Goal: Use online tool/utility: Utilize a website feature to perform a specific function

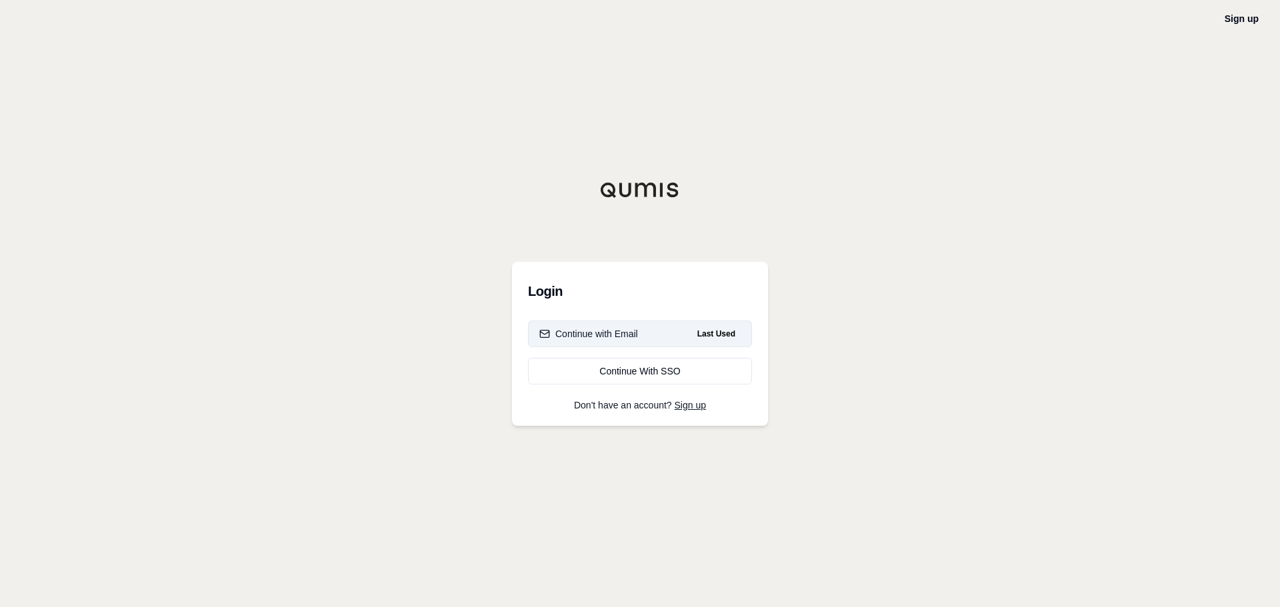
click at [621, 339] on div "Continue with Email" at bounding box center [588, 333] width 99 height 13
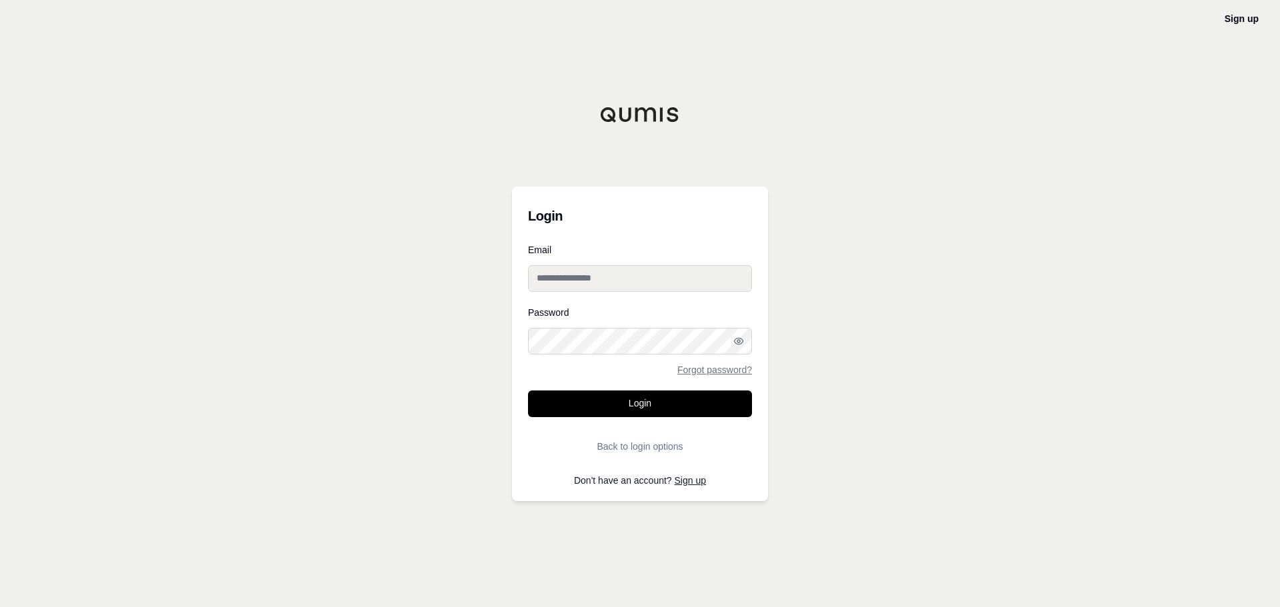
type input "**********"
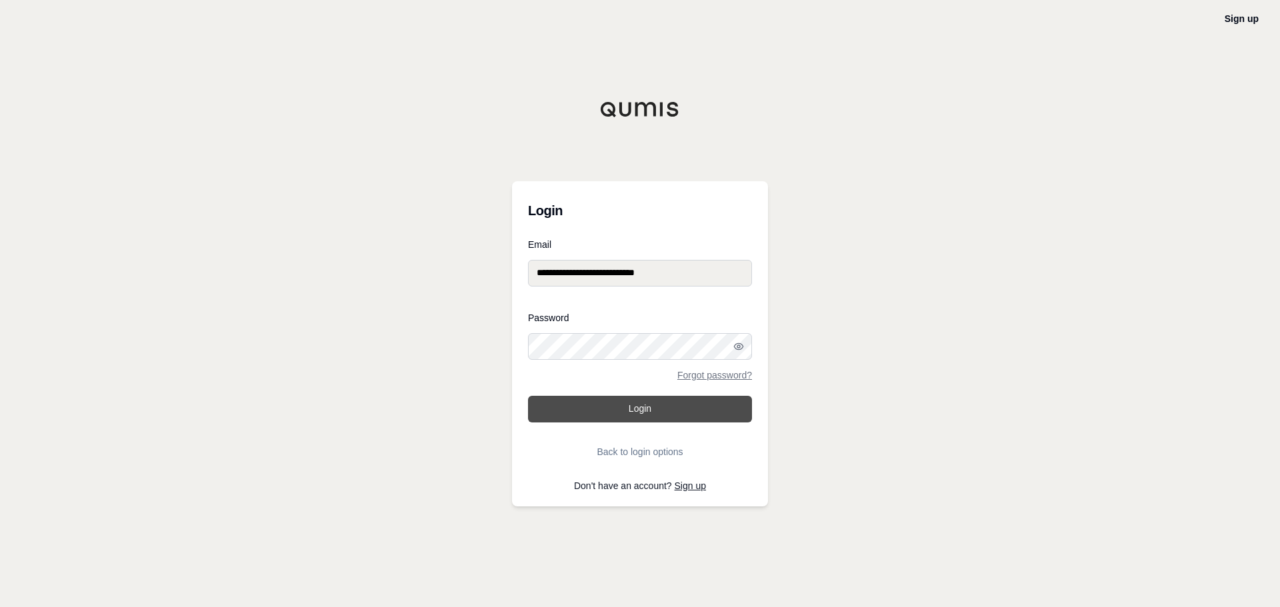
click at [634, 412] on button "Login" at bounding box center [640, 409] width 224 height 27
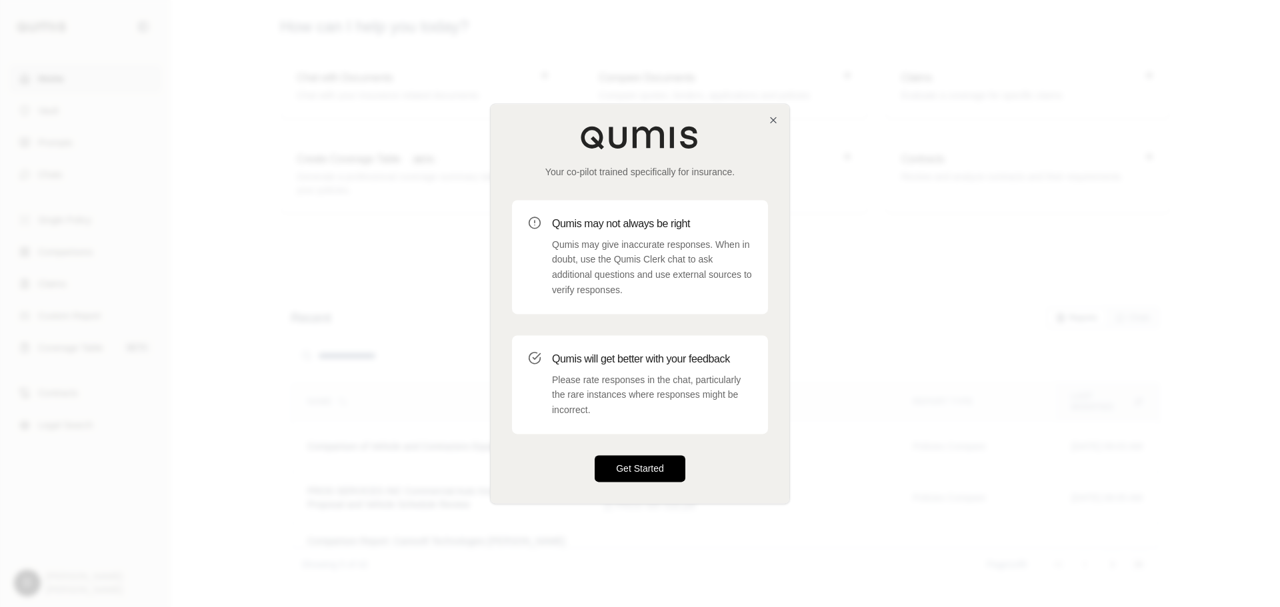
click at [633, 463] on button "Get Started" at bounding box center [640, 468] width 91 height 27
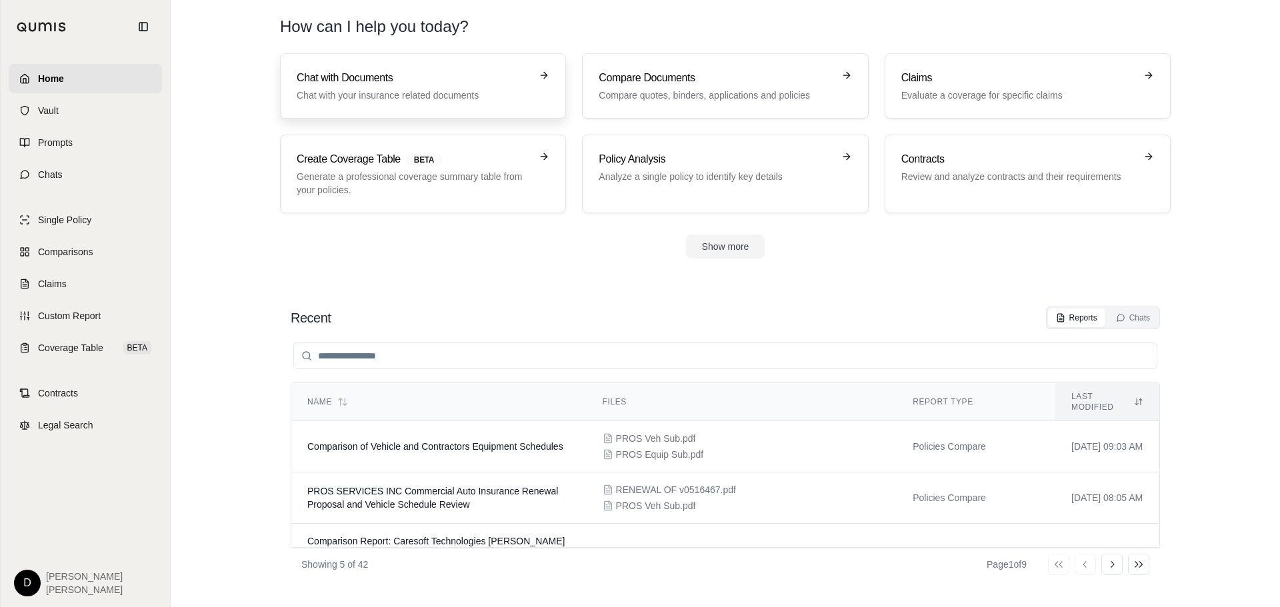
click at [335, 77] on h3 "Chat with Documents" at bounding box center [414, 78] width 234 height 16
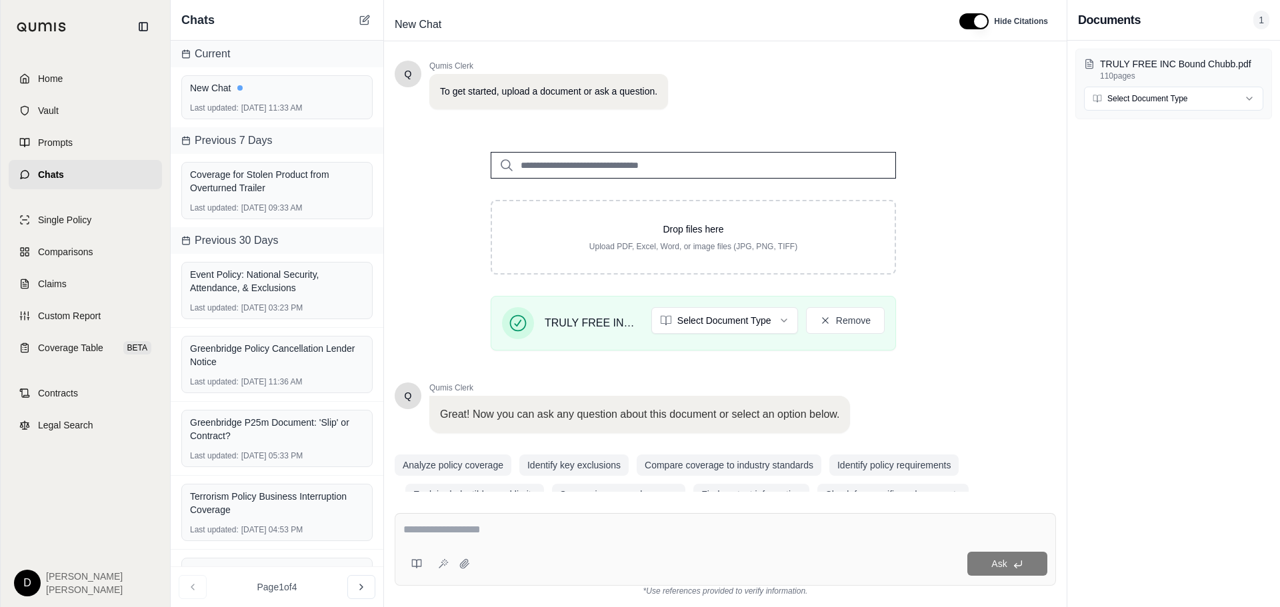
scroll to position [113, 0]
